Goal: Check status: Check status

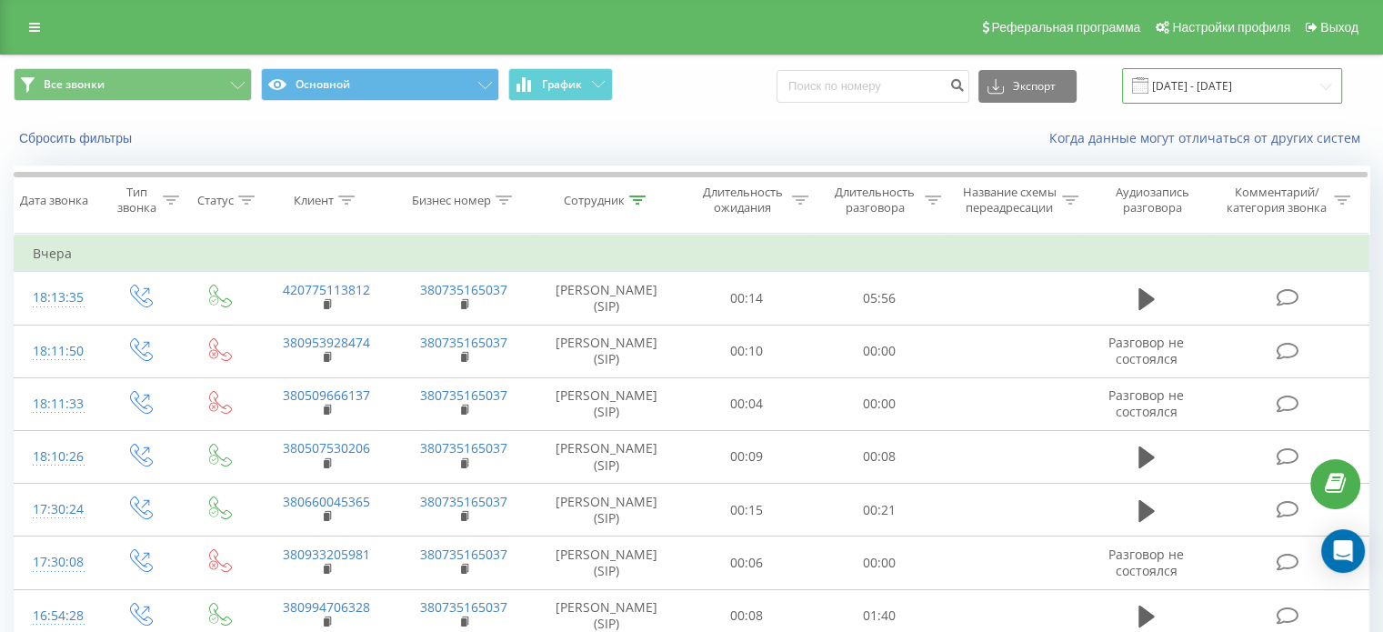
click at [1284, 86] on input "[DATE] - [DATE]" at bounding box center [1232, 85] width 220 height 35
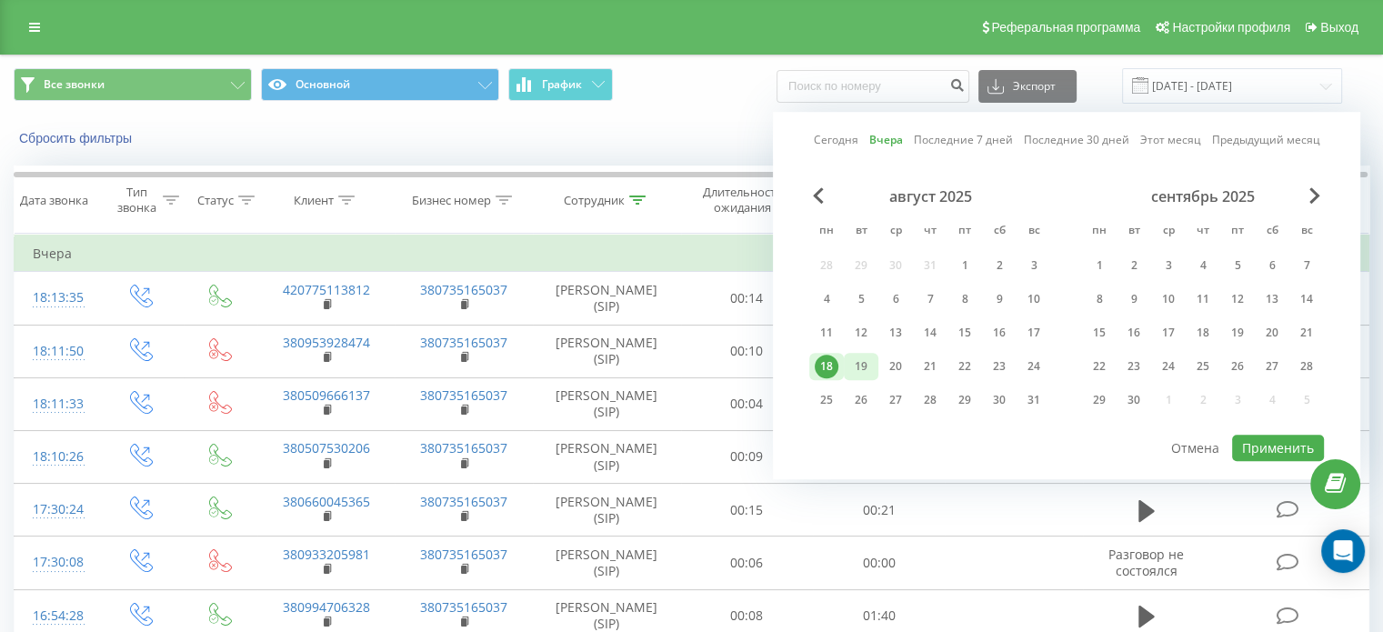
click at [866, 362] on div "19" at bounding box center [861, 367] width 24 height 24
click at [1254, 442] on button "Применить" at bounding box center [1278, 448] width 92 height 26
type input "[DATE] - [DATE]"
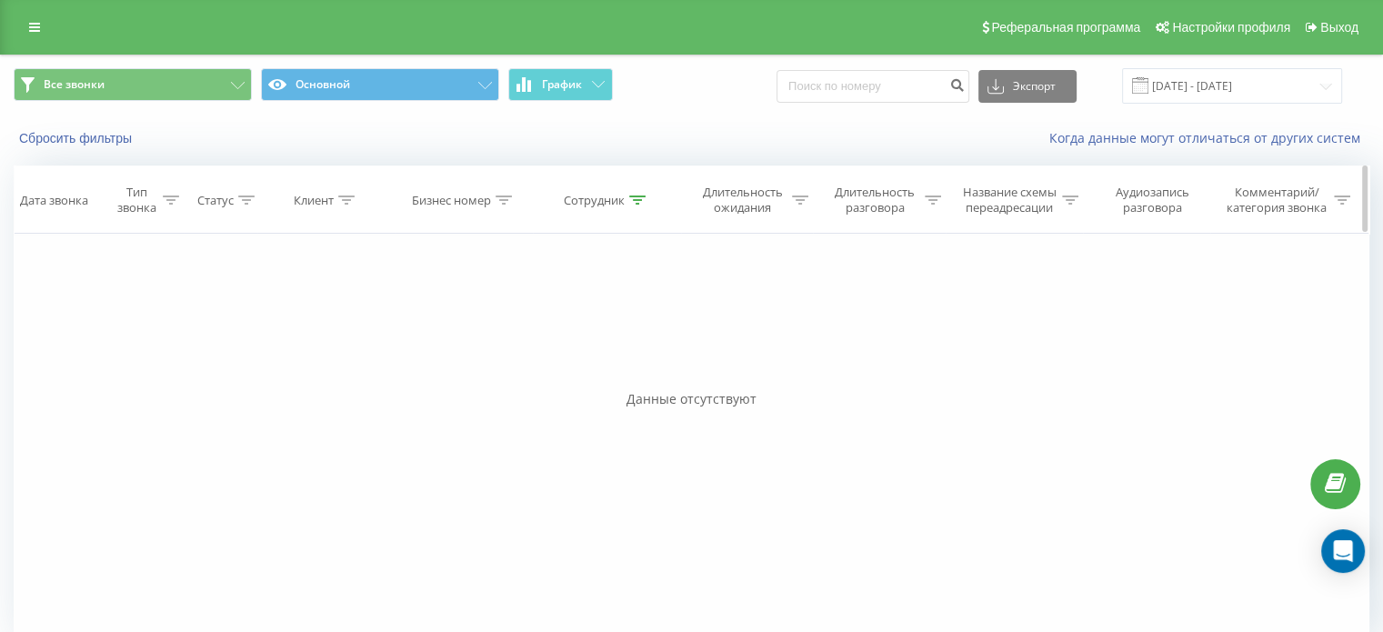
click at [635, 199] on icon at bounding box center [637, 199] width 16 height 9
drag, startPoint x: 575, startPoint y: 332, endPoint x: 505, endPoint y: 331, distance: 70.0
click at [505, 331] on div "Фильтровать по условию Равно Введите значение Отмена OK Фильтровать по условию …" at bounding box center [691, 438] width 1355 height 409
click at [628, 358] on span "OK" at bounding box center [645, 366] width 51 height 28
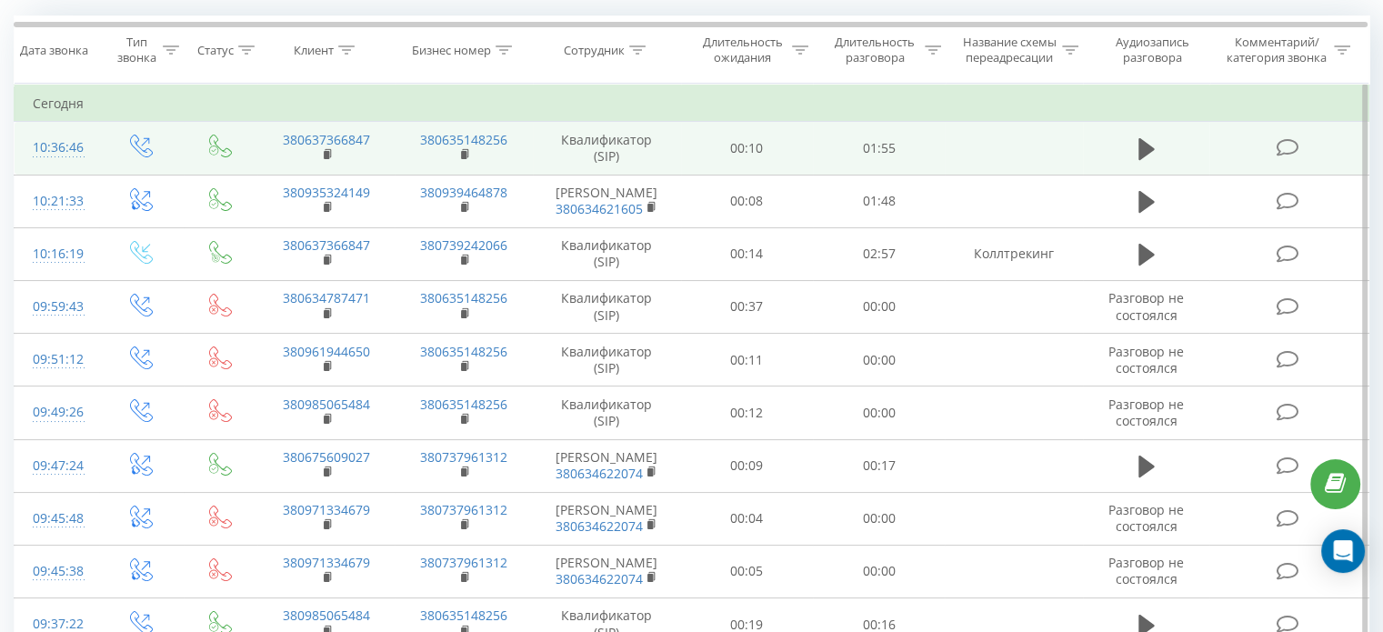
scroll to position [110, 0]
